Goal: Check status: Check status

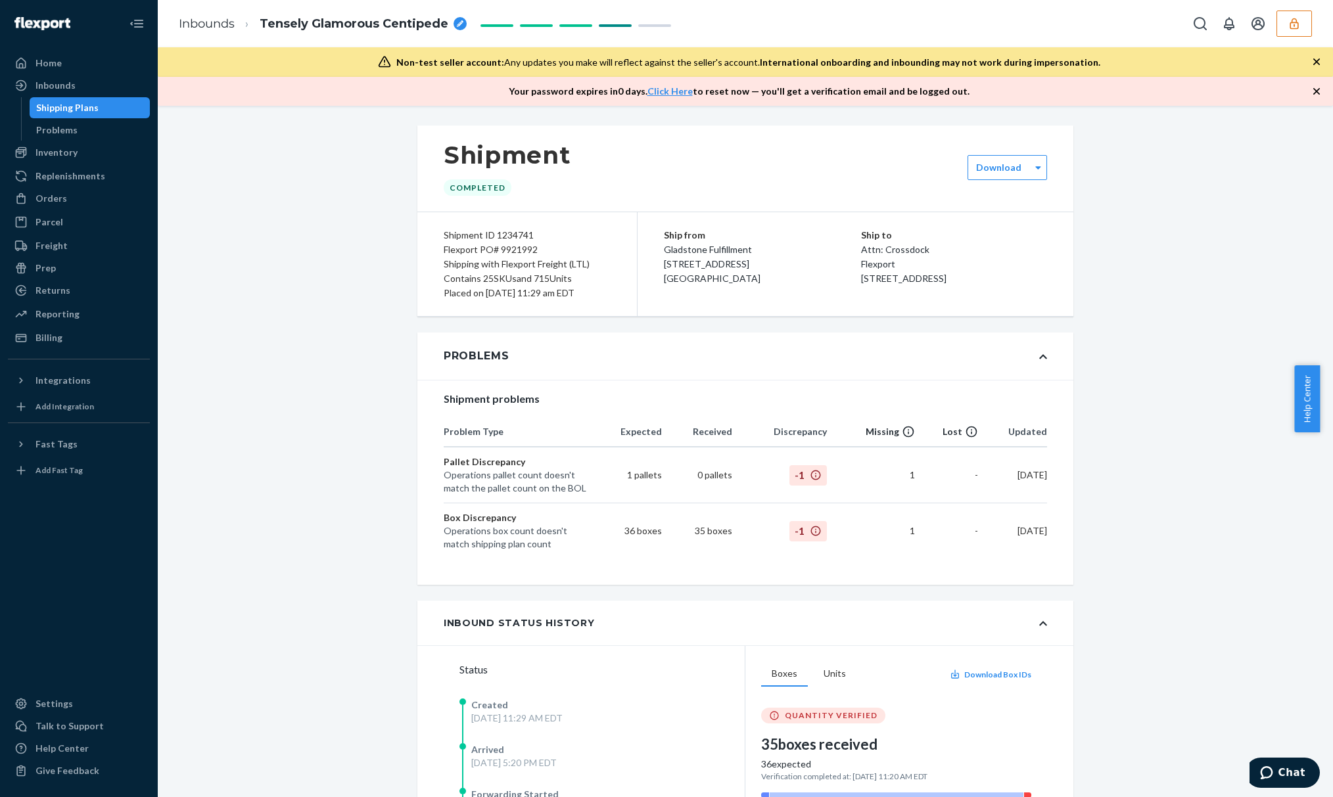
click at [1313, 16] on div "Inbounds Tensely Glamorous Centipede" at bounding box center [745, 23] width 1175 height 47
click at [1299, 30] on button "button" at bounding box center [1294, 24] width 35 height 26
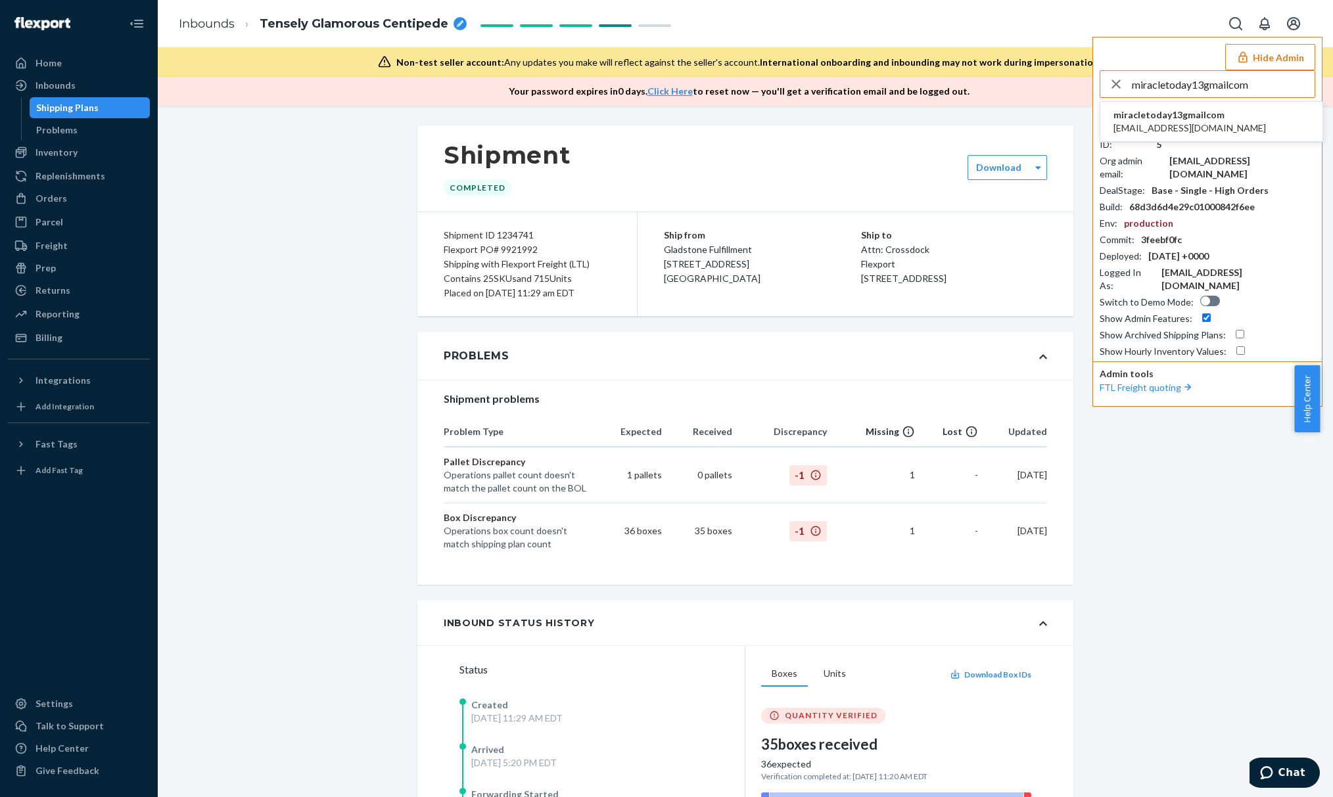
type input "miracletoday13gmailcom"
click at [1196, 131] on span "[EMAIL_ADDRESS][DOMAIN_NAME]" at bounding box center [1190, 128] width 153 height 13
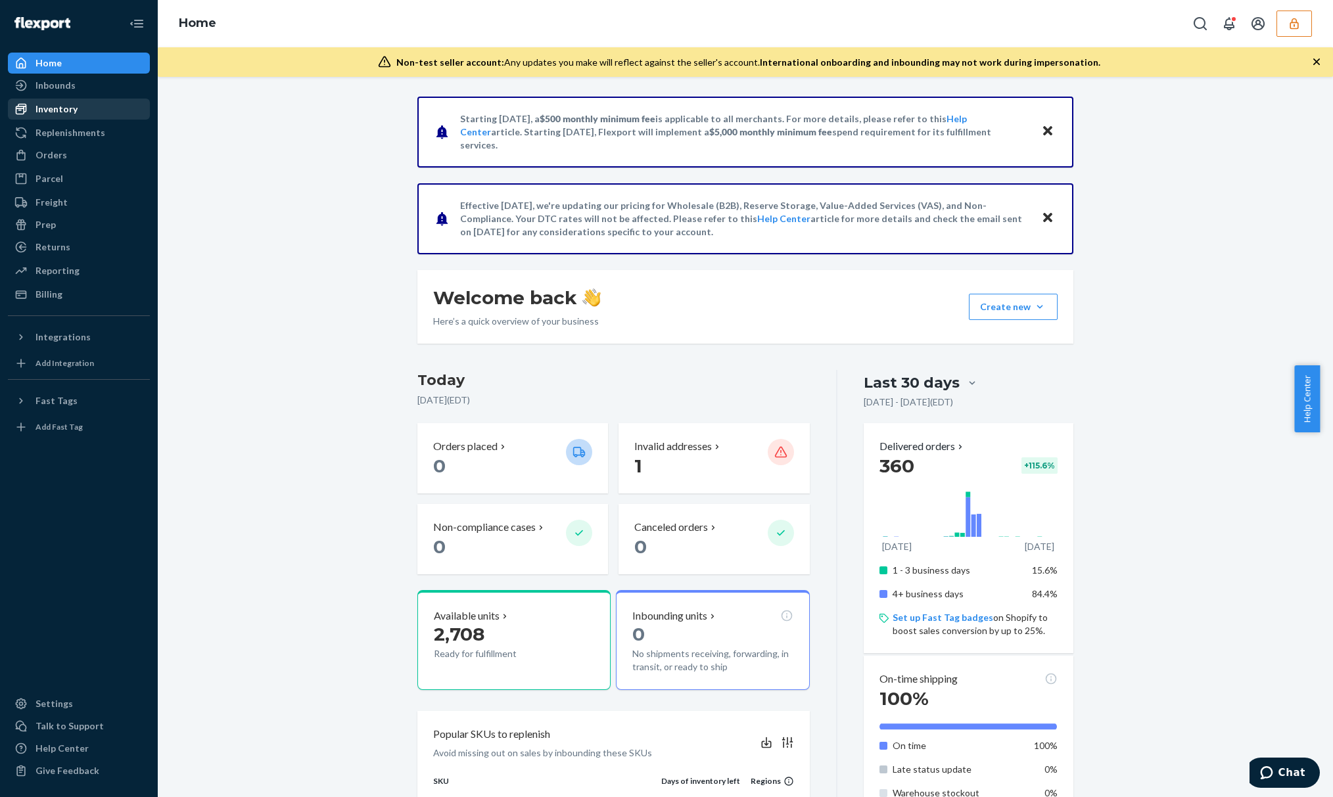
click at [43, 108] on div "Inventory" at bounding box center [56, 109] width 42 height 13
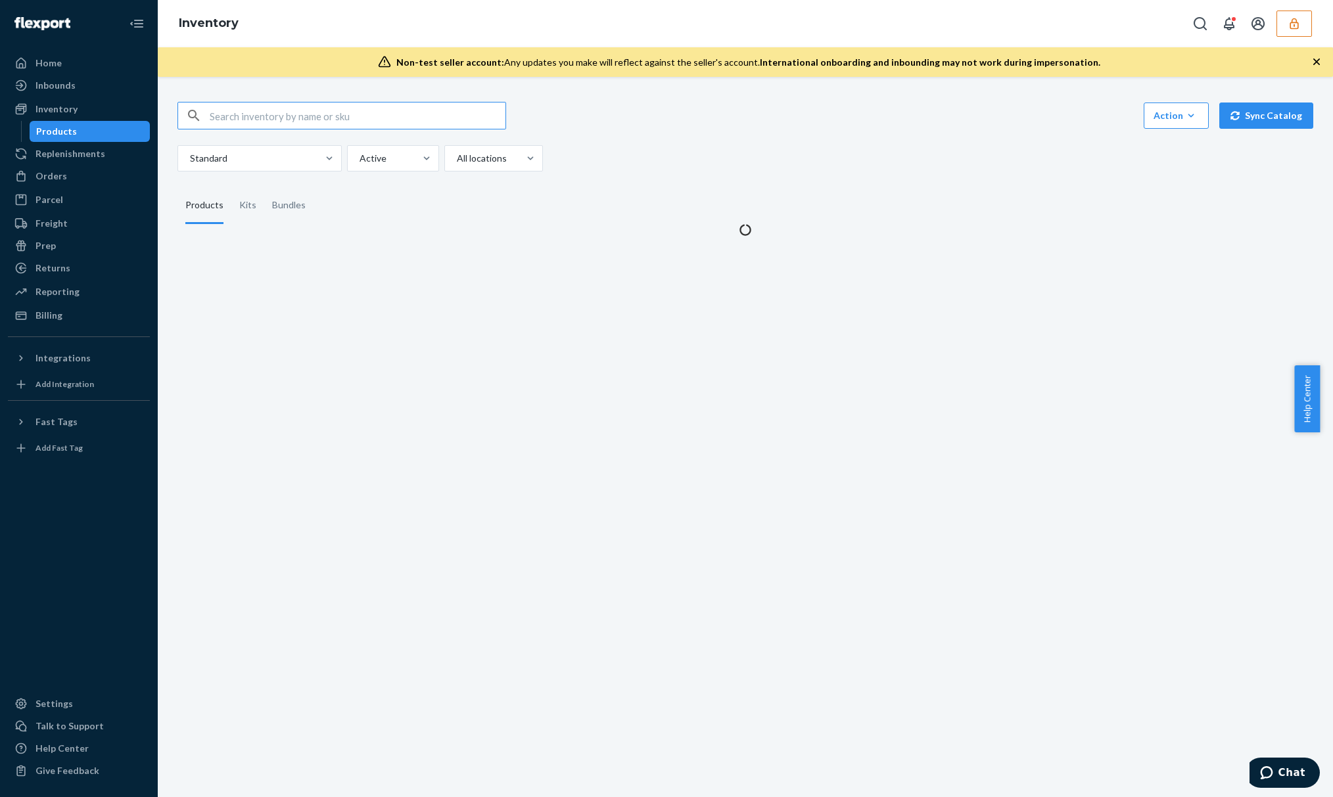
click at [250, 106] on input "text" at bounding box center [358, 116] width 296 height 26
type input "D84WFGYXNN5"
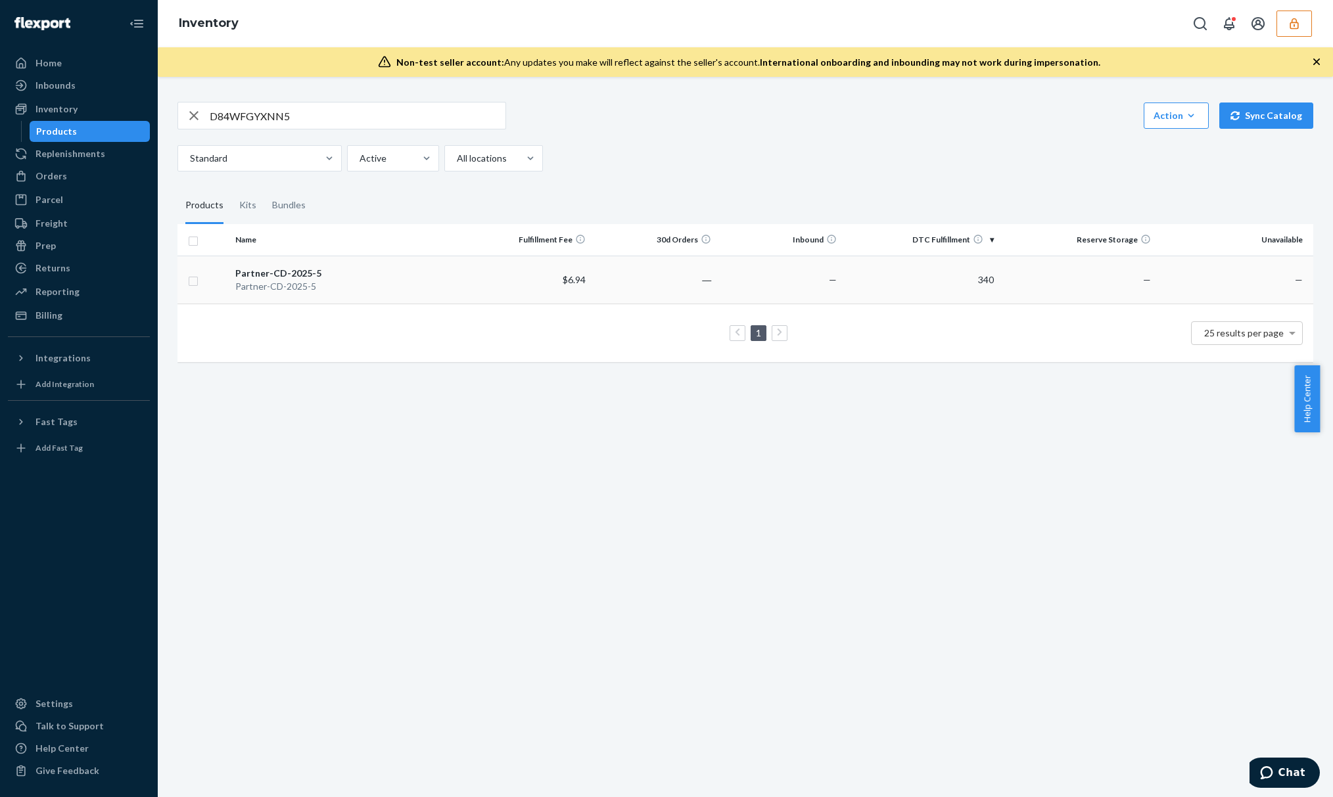
click at [392, 272] on div "Partner-CD-2025-5" at bounding box center [347, 273] width 225 height 13
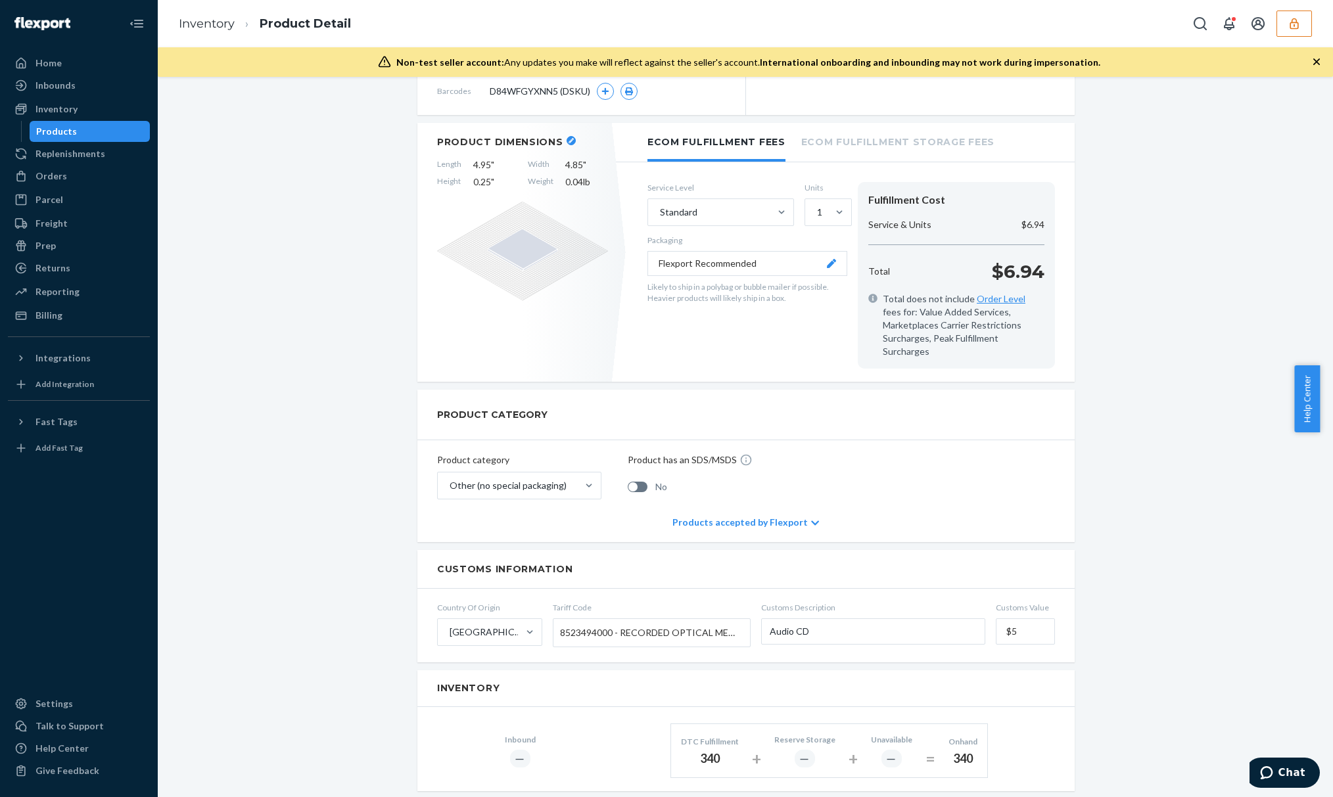
scroll to position [350, 0]
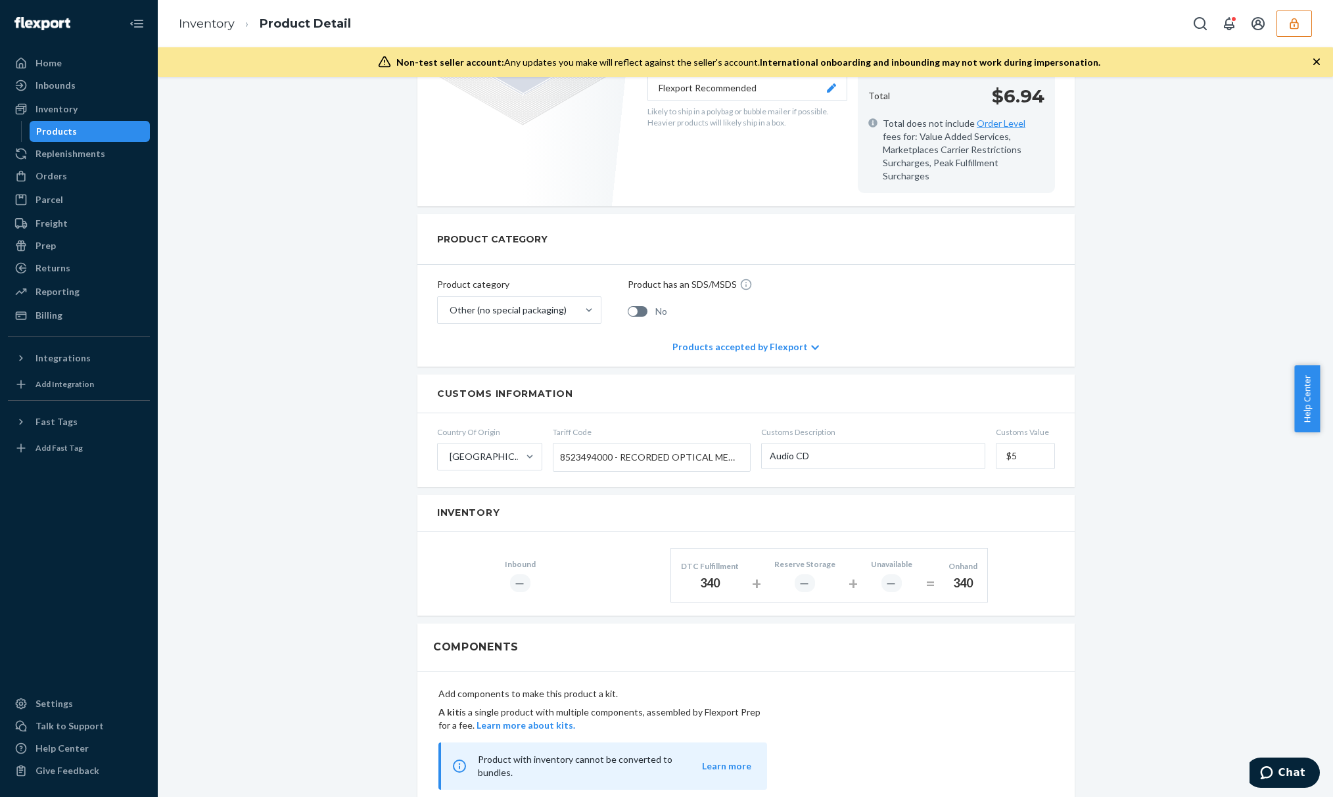
click at [708, 575] on div "340" at bounding box center [710, 583] width 58 height 17
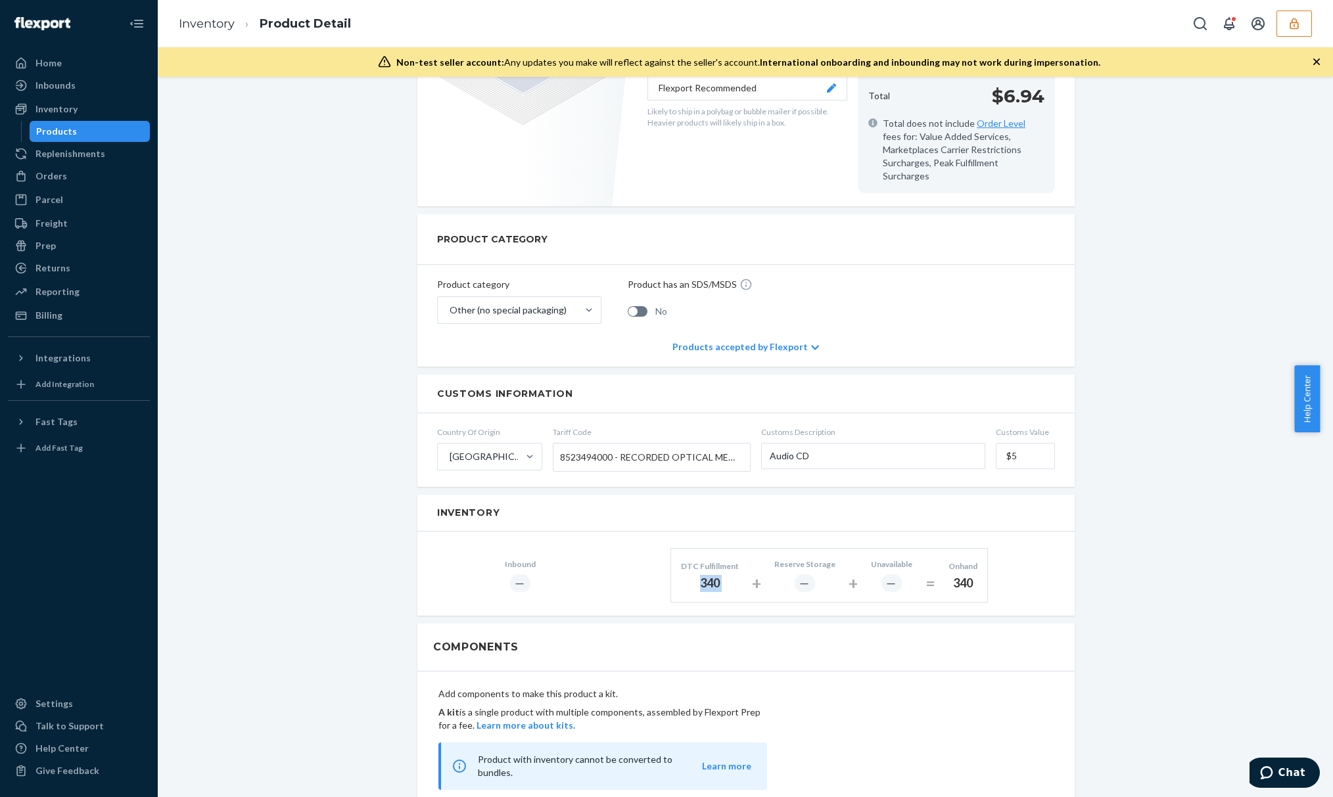
click at [744, 577] on div "DTC Fulfillment 340 + Reserve Storage ― + Unavailable ― = Onhand 340" at bounding box center [830, 575] width 318 height 54
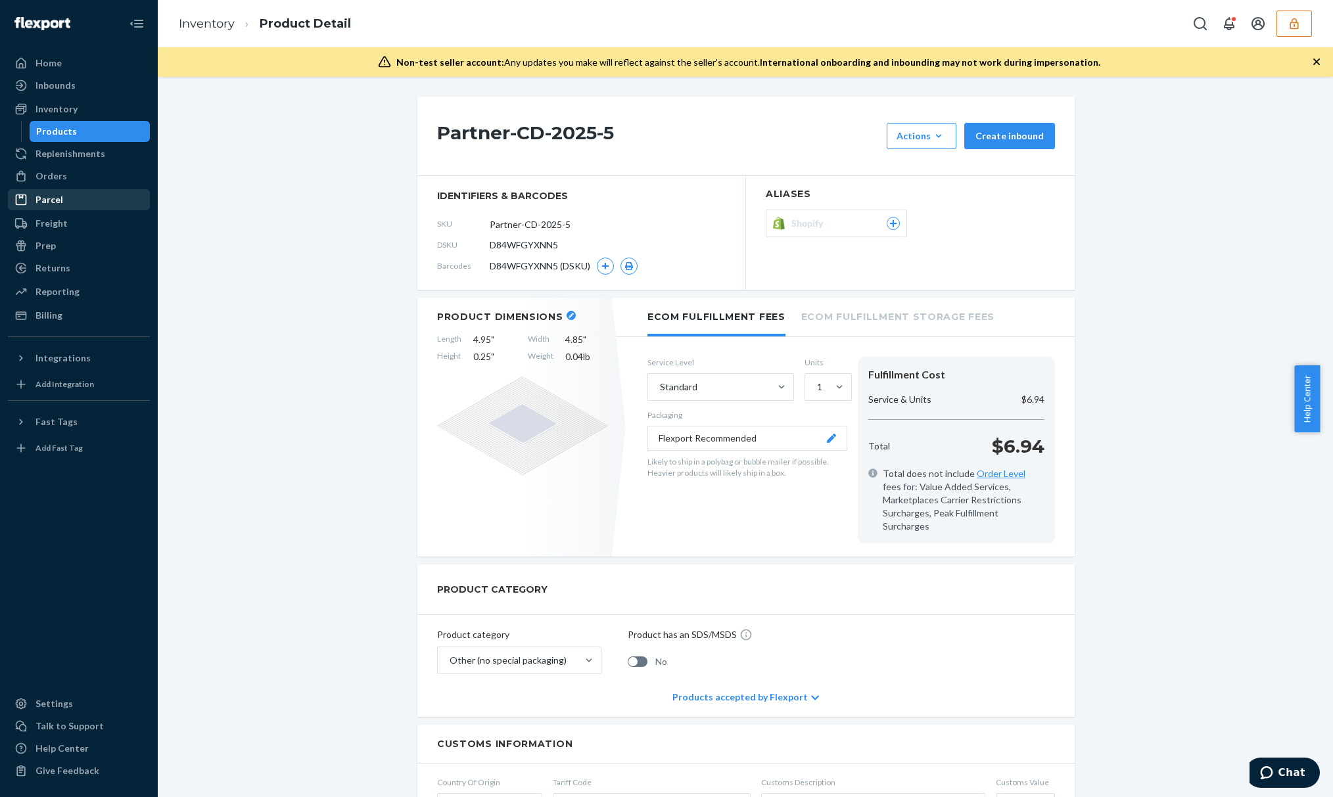
scroll to position [87, 0]
